Goal: Task Accomplishment & Management: Manage account settings

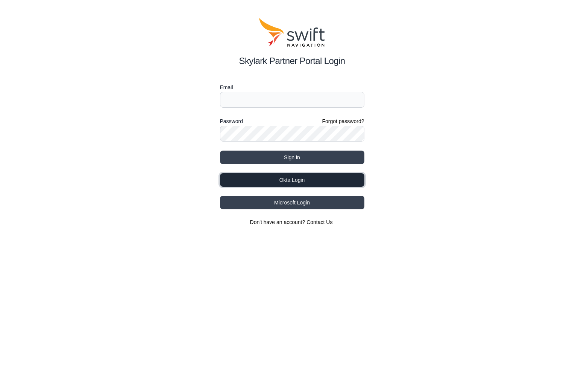
click at [255, 178] on button "Okta Login" at bounding box center [292, 180] width 144 height 14
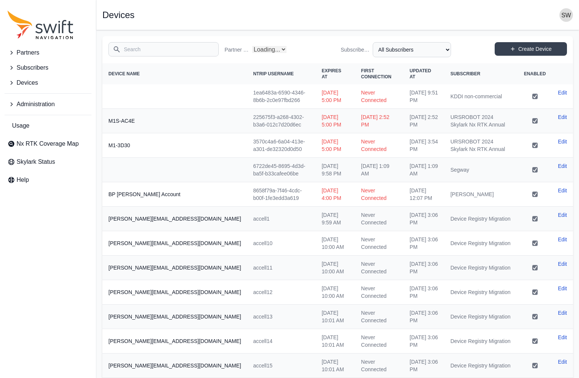
select select "Partner Name"
click at [163, 52] on input "Search" at bounding box center [163, 49] width 110 height 14
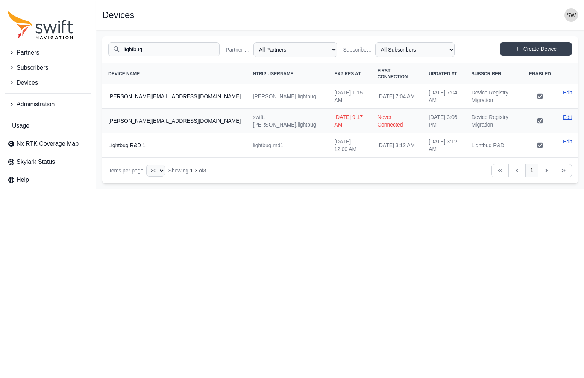
type input "lightbug"
click at [565, 113] on link "Edit" at bounding box center [567, 117] width 9 height 8
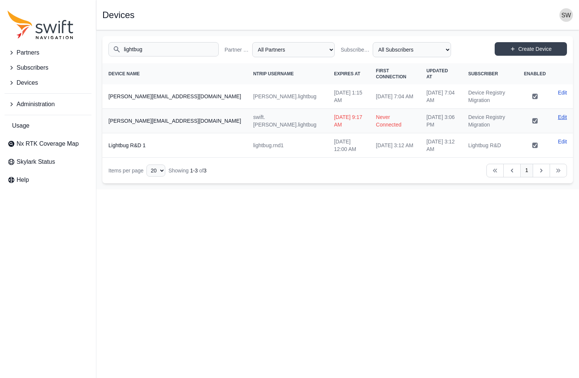
select select "ab3272ce-40d0-4c94-a524-96a758ab755c"
select select "7e8434a2-c6ea-49f0-86b6-41d2490d7345"
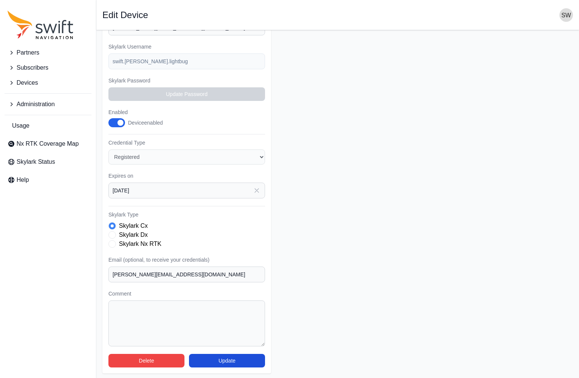
scroll to position [120, 0]
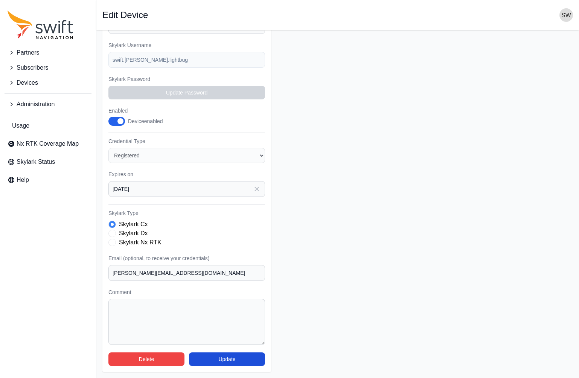
click at [258, 188] on icon "button" at bounding box center [257, 189] width 8 height 8
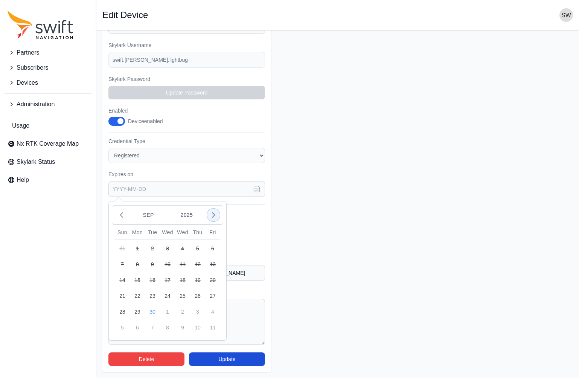
click at [213, 215] on icon "button" at bounding box center [214, 215] width 8 height 8
click at [212, 311] on button "1" at bounding box center [212, 311] width 15 height 15
type input "2025-11-01"
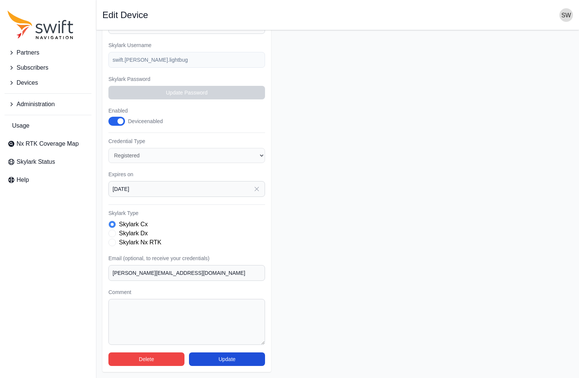
click at [137, 244] on label "Skylark Nx RTK" at bounding box center [140, 242] width 43 height 9
click at [240, 356] on button "Update" at bounding box center [227, 359] width 76 height 14
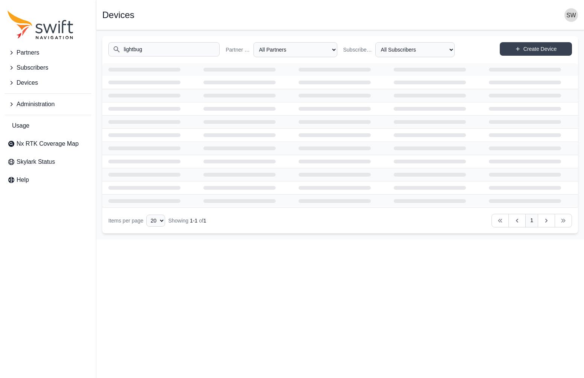
click at [167, 50] on input "lightbug" at bounding box center [163, 49] width 111 height 14
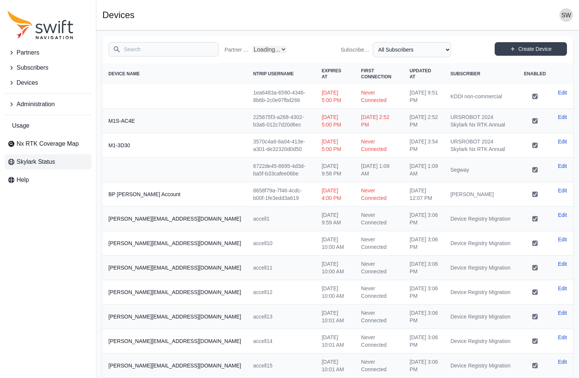
select select "Partner Name"
click at [154, 52] on input "Search" at bounding box center [163, 49] width 110 height 14
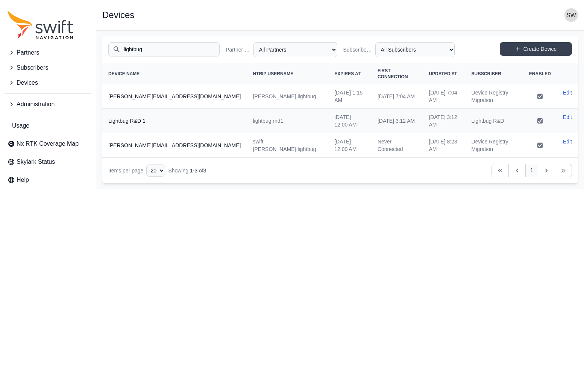
type input "lightbug"
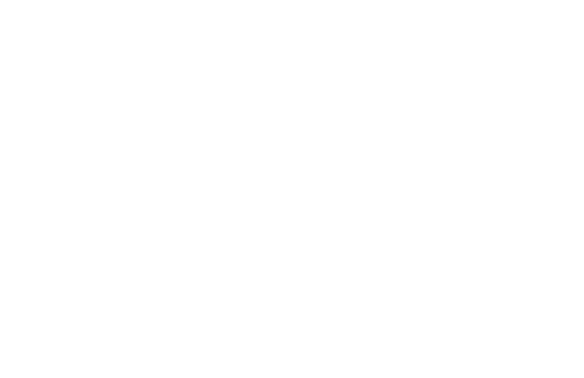
select select
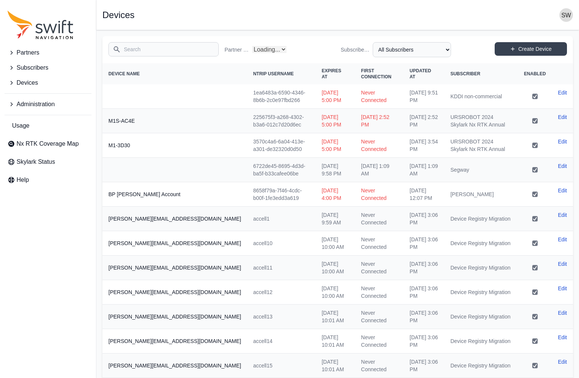
select select "Partner Name"
click at [157, 50] on input "Search" at bounding box center [163, 49] width 110 height 14
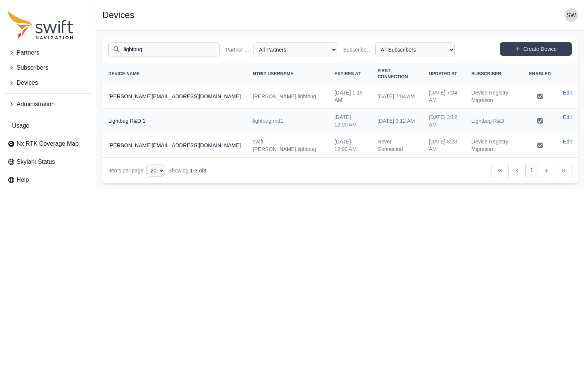
type input "lightbug"
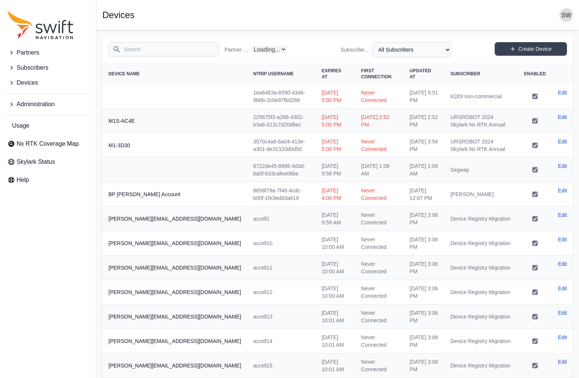
select select "Partner Name"
click at [157, 50] on input "Search" at bounding box center [163, 49] width 110 height 14
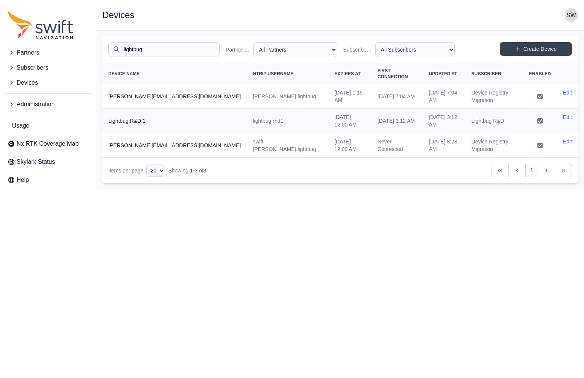
type input "lightbug"
click at [568, 138] on link "Edit" at bounding box center [567, 142] width 9 height 8
select select "ab3272ce-40d0-4c94-a524-96a758ab755c"
select select "7e8434a2-c6ea-49f0-86b6-41d2490d7345"
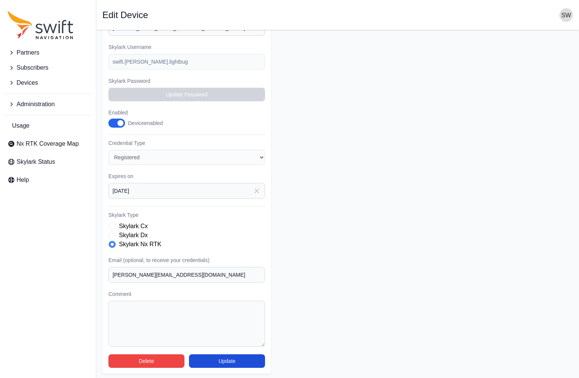
scroll to position [120, 0]
